Goal: Task Accomplishment & Management: Manage account settings

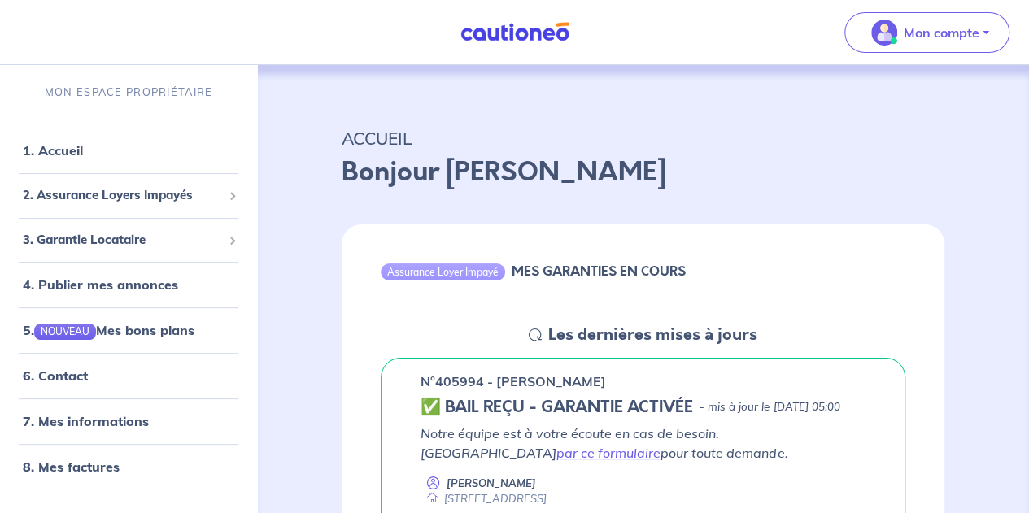
click at [322, 206] on div "Assurance Loyer Impayé MES GARANTIES EN COURS Les dernières mises à jours n°405…" at bounding box center [643, 459] width 681 height 508
click at [851, 178] on p "Bonjour [PERSON_NAME]" at bounding box center [643, 172] width 603 height 39
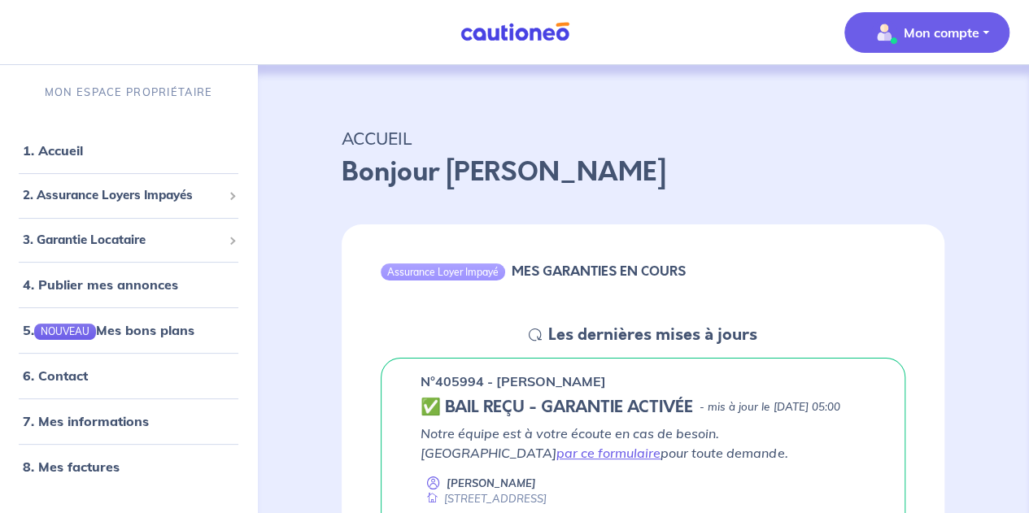
click at [960, 45] on span "Mon compte" at bounding box center [921, 33] width 115 height 26
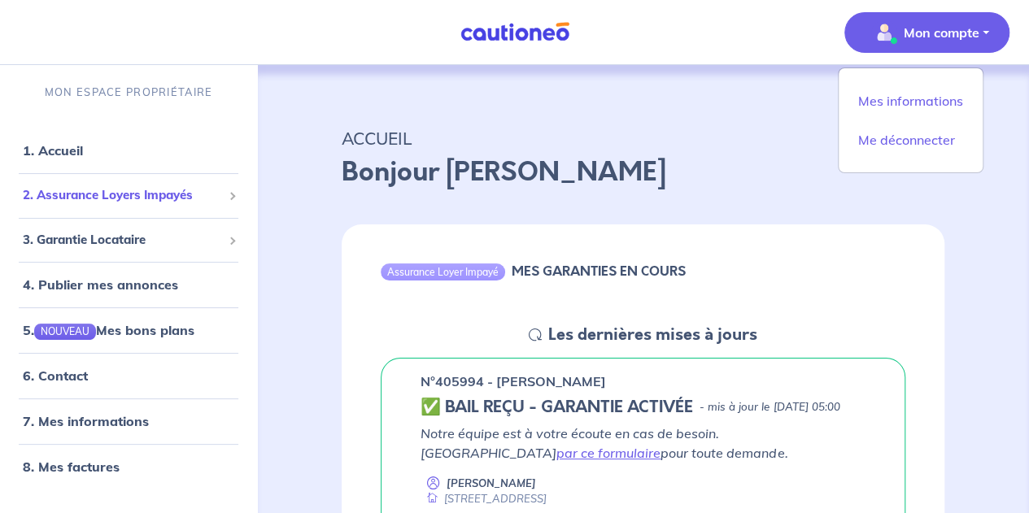
click at [163, 203] on span "2. Assurance Loyers Impayés" at bounding box center [122, 195] width 199 height 19
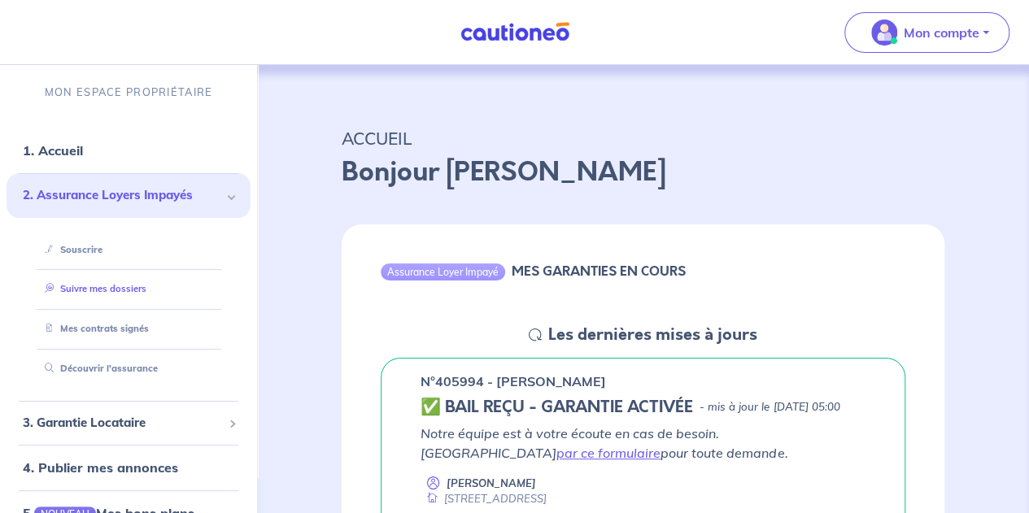
click at [138, 294] on link "Suivre mes dossiers" at bounding box center [92, 288] width 108 height 11
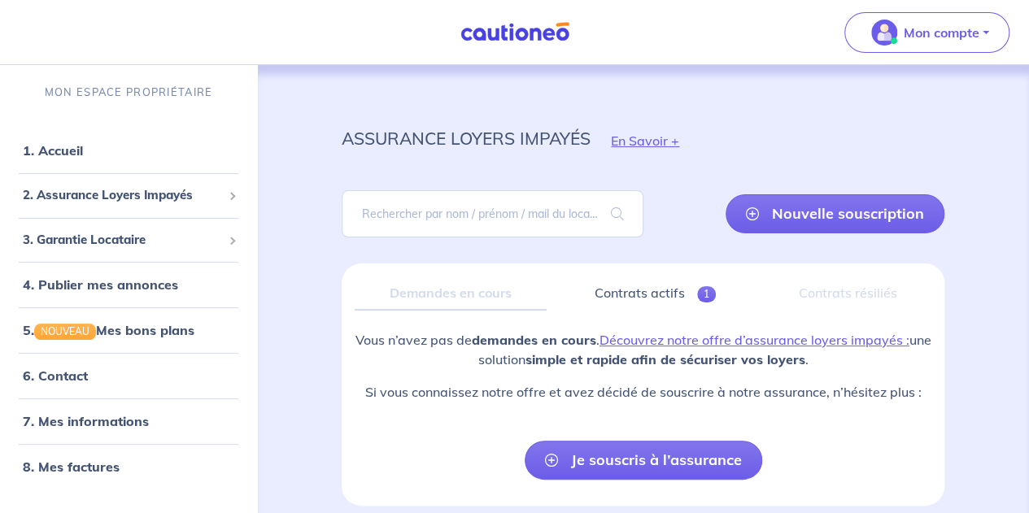
drag, startPoint x: 1025, startPoint y: 312, endPoint x: 1026, endPoint y: 346, distance: 34.2
click at [1026, 346] on div "assurance loyers impayés En Savoir + Nouvelle souscription Fermer Valider un lo…" at bounding box center [643, 324] width 772 height 519
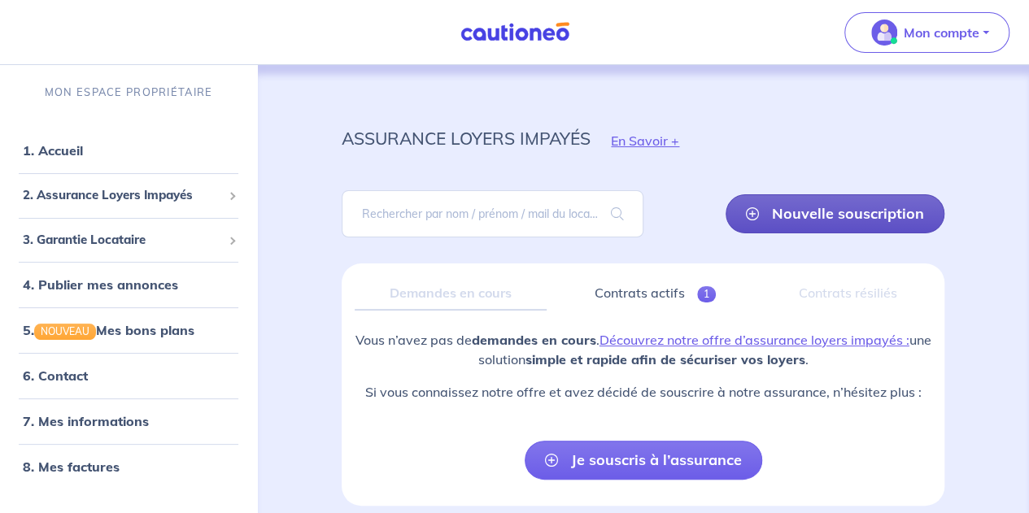
click at [768, 220] on link "Nouvelle souscription" at bounding box center [834, 213] width 219 height 39
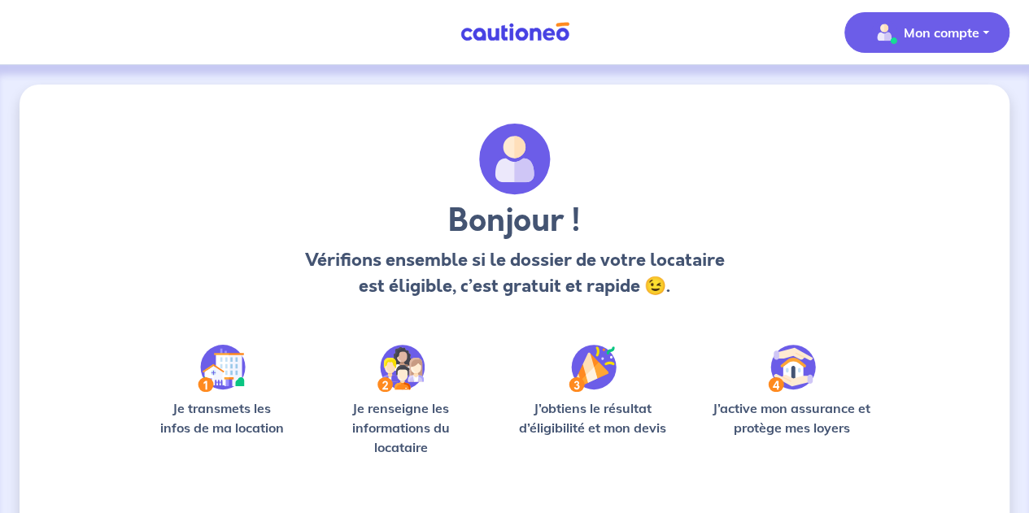
click at [924, 37] on p "Mon compte" at bounding box center [941, 33] width 76 height 20
click at [903, 103] on link "Mes informations" at bounding box center [910, 101] width 131 height 26
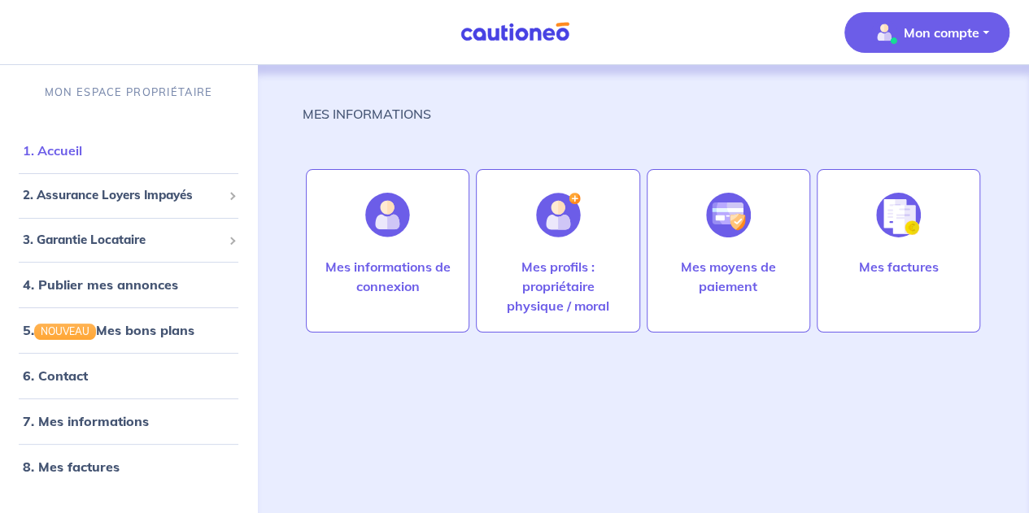
click at [82, 155] on link "1. Accueil" at bounding box center [52, 150] width 59 height 16
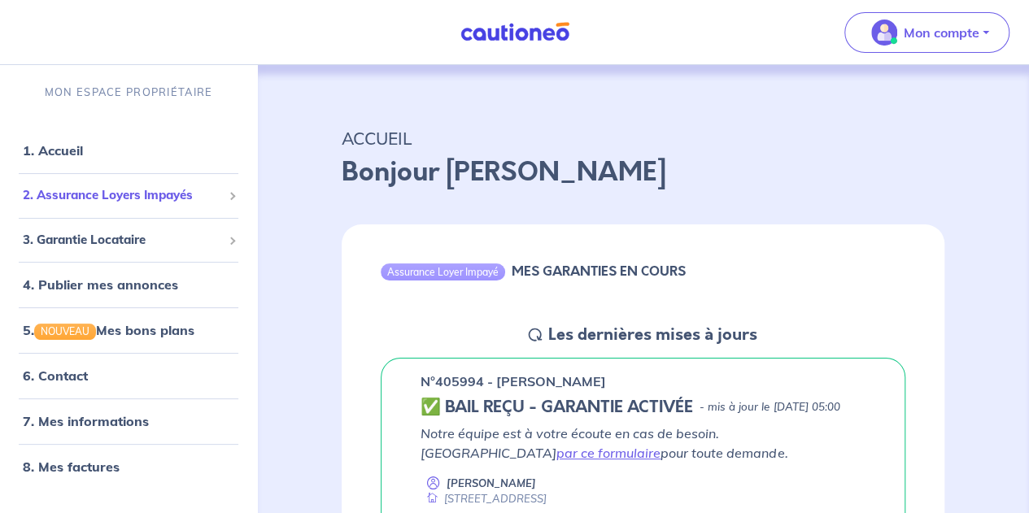
click at [166, 211] on div "2. Assurance Loyers Impayés" at bounding box center [129, 196] width 244 height 32
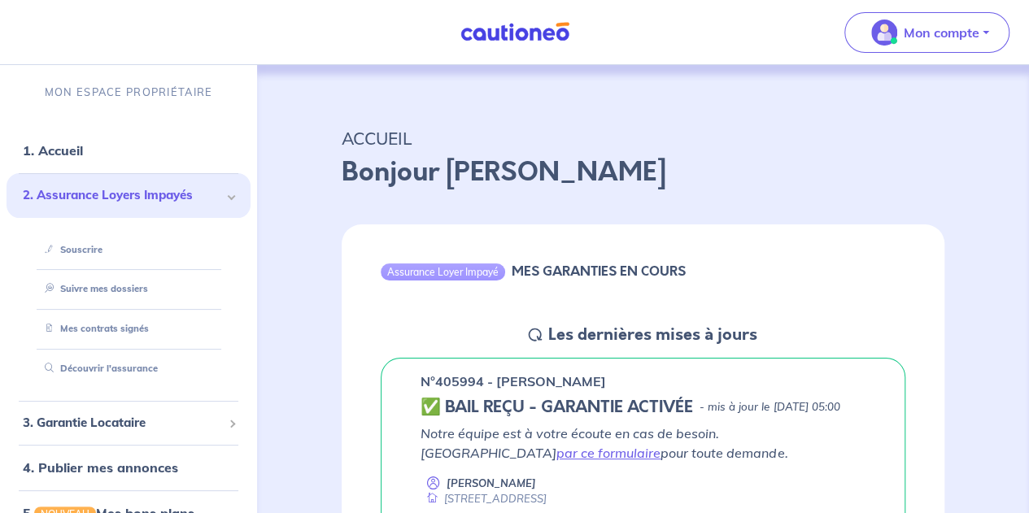
click at [164, 199] on span "2. Assurance Loyers Impayés" at bounding box center [122, 195] width 199 height 19
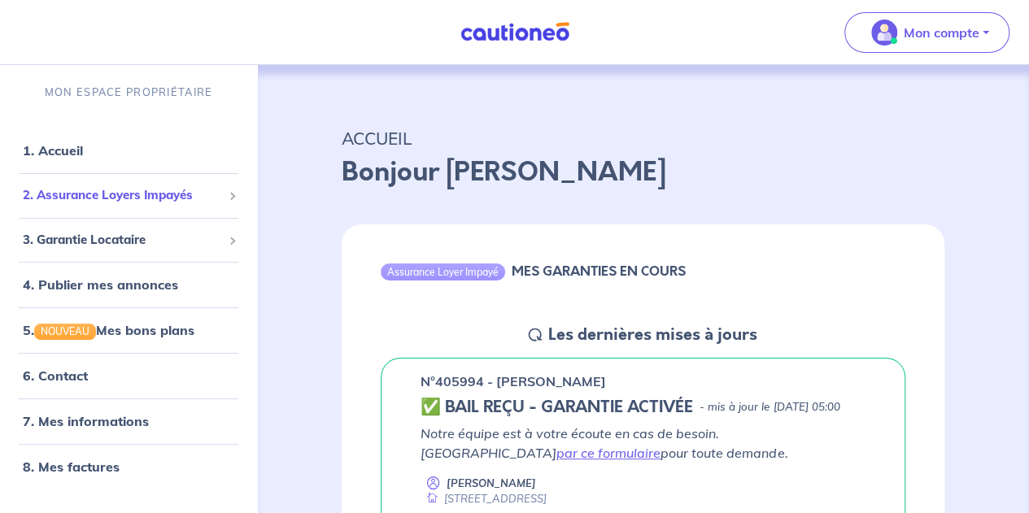
click at [164, 199] on span "2. Assurance Loyers Impayés" at bounding box center [122, 195] width 199 height 19
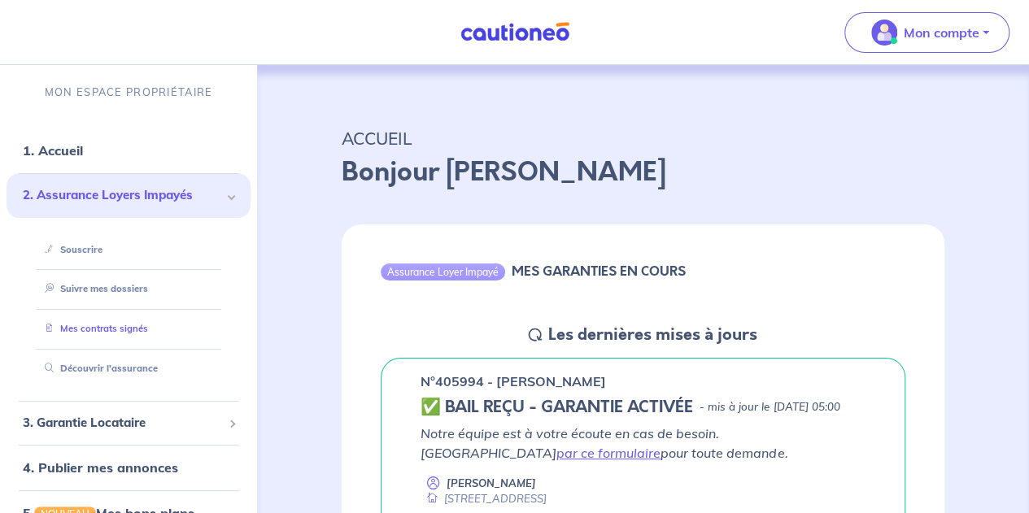
click at [126, 324] on link "Mes contrats signés" at bounding box center [93, 328] width 110 height 11
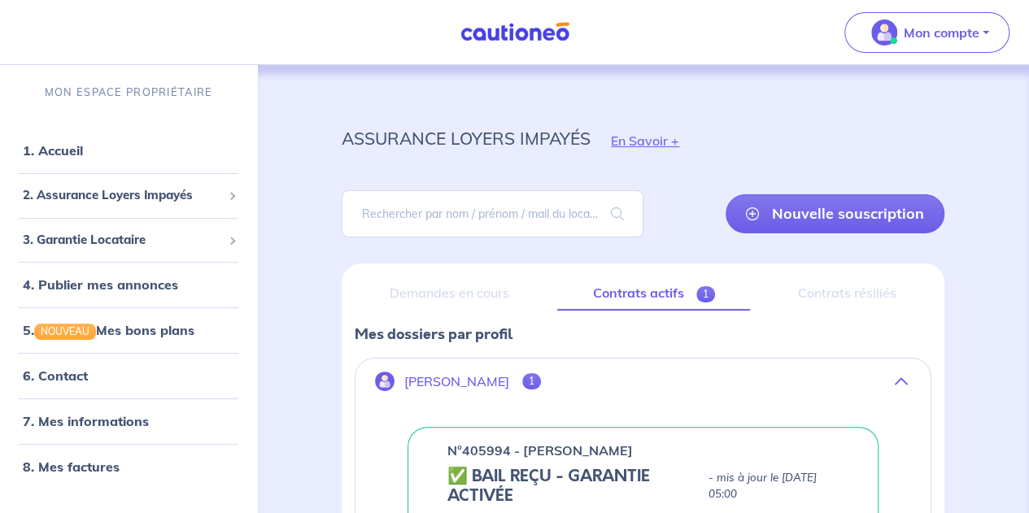
click at [845, 290] on div "Contrats résiliés" at bounding box center [847, 293] width 168 height 34
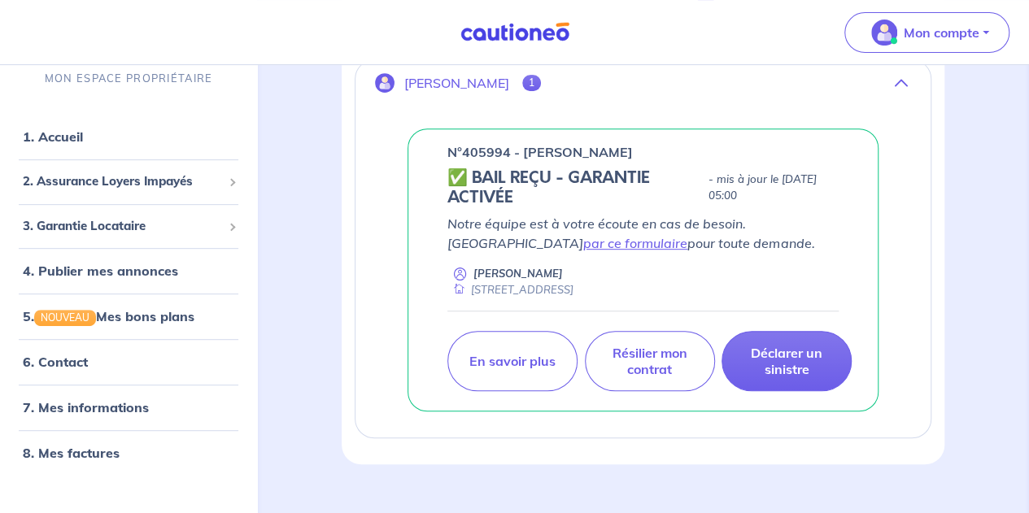
scroll to position [324, 0]
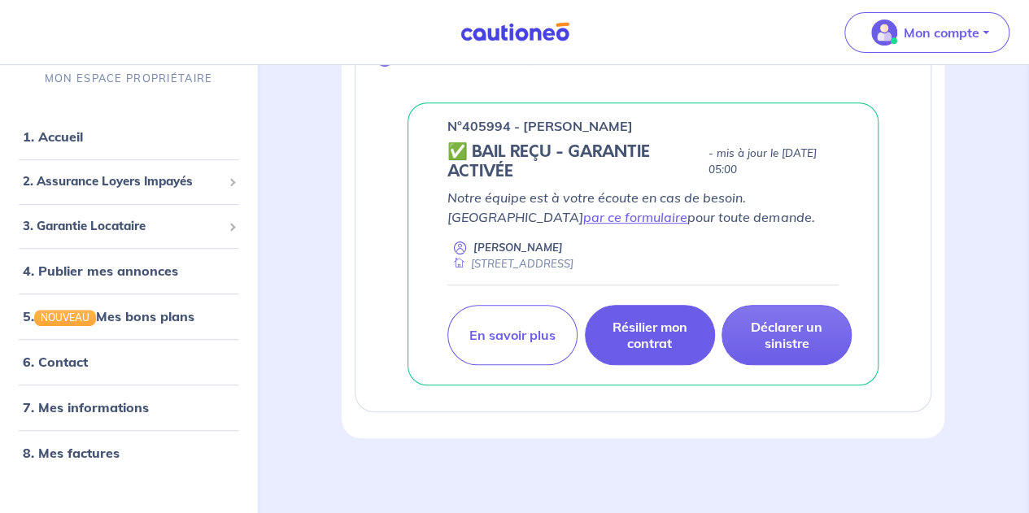
click at [642, 352] on link "Résilier mon contrat" at bounding box center [650, 335] width 130 height 60
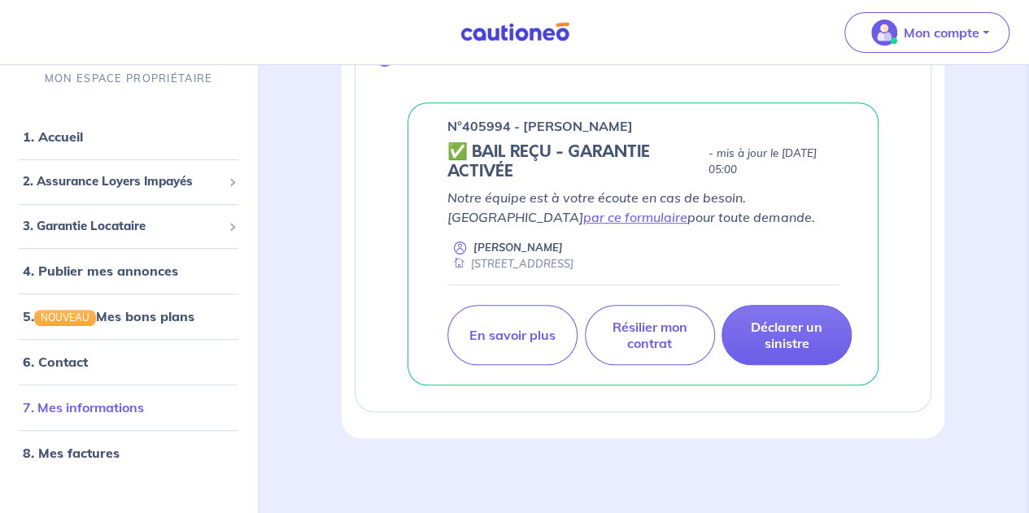
click at [115, 404] on link "7. Mes informations" at bounding box center [83, 407] width 121 height 16
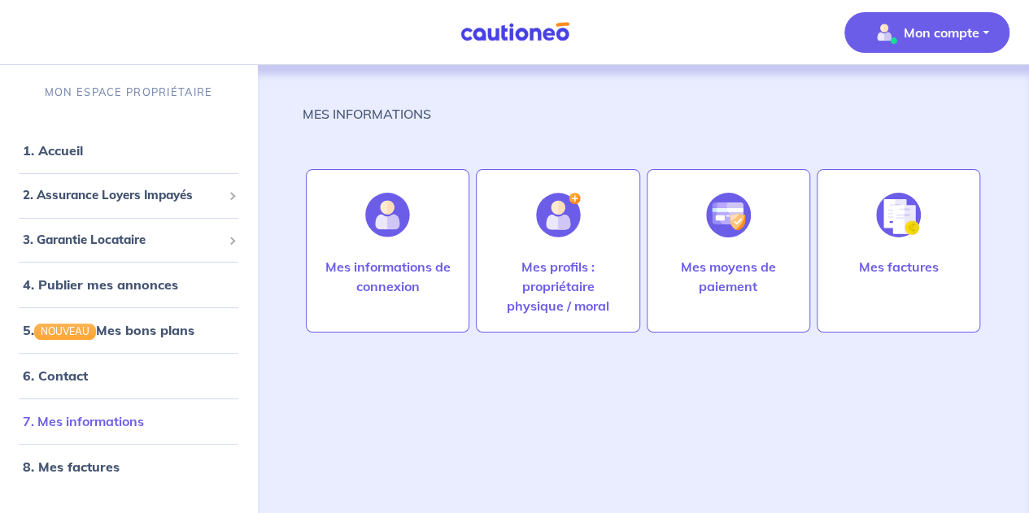
click at [93, 429] on link "7. Mes informations" at bounding box center [83, 421] width 121 height 16
click at [85, 472] on link "8. Mes factures" at bounding box center [70, 467] width 94 height 16
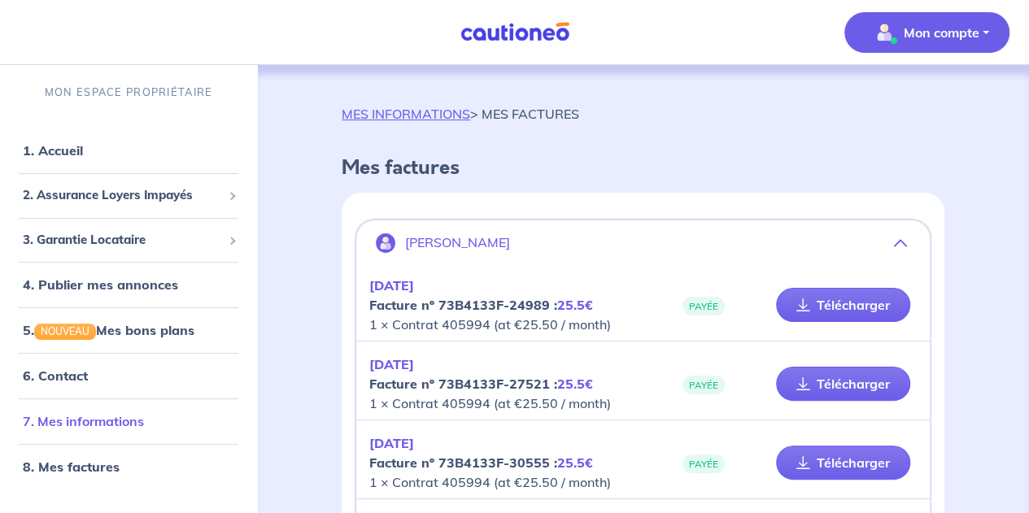
click at [99, 429] on link "7. Mes informations" at bounding box center [83, 421] width 121 height 16
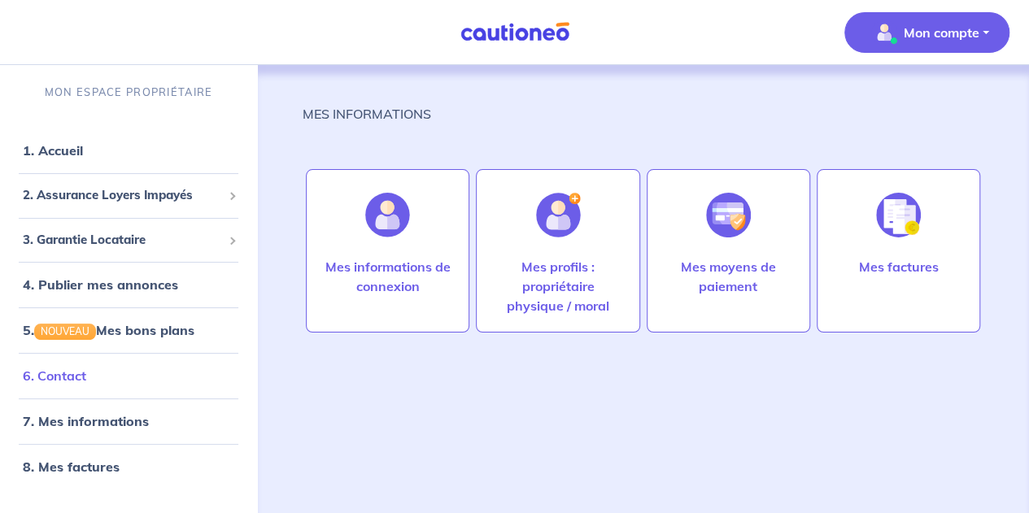
click at [78, 373] on link "6. Contact" at bounding box center [54, 376] width 63 height 16
click at [128, 333] on link "5. NOUVEAU Mes bons plans" at bounding box center [107, 330] width 169 height 16
click at [66, 153] on link "1. Accueil" at bounding box center [52, 150] width 59 height 16
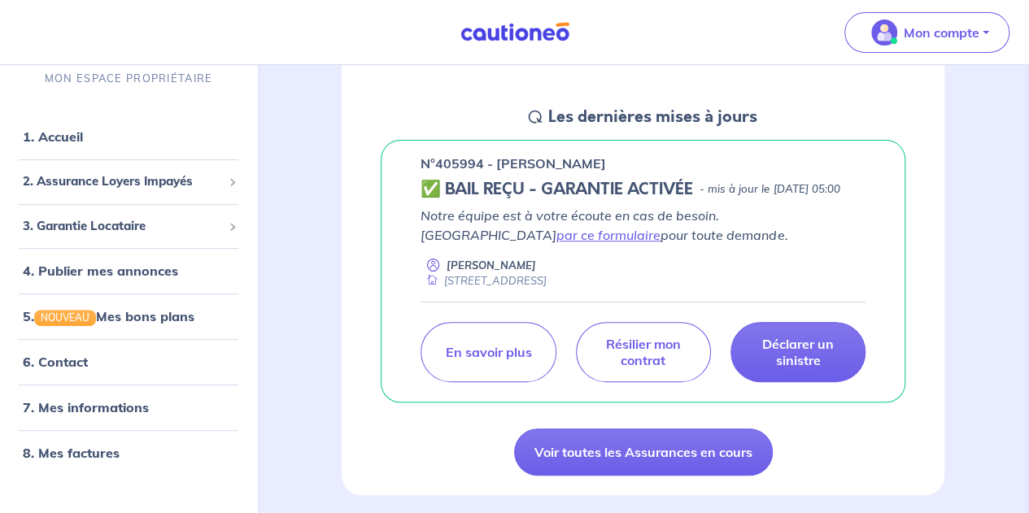
scroll to position [196, 0]
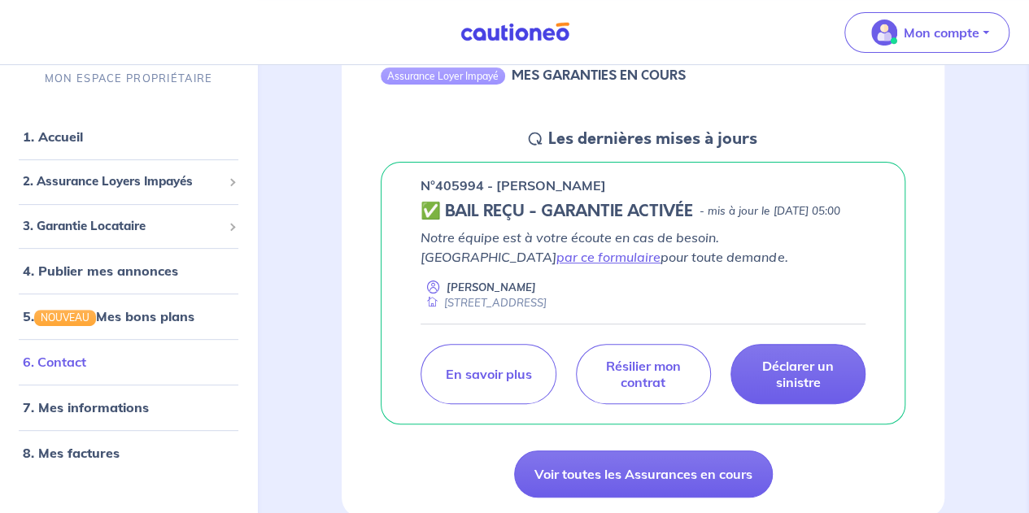
click at [64, 365] on link "6. Contact" at bounding box center [54, 362] width 63 height 16
